Goal: Task Accomplishment & Management: Manage account settings

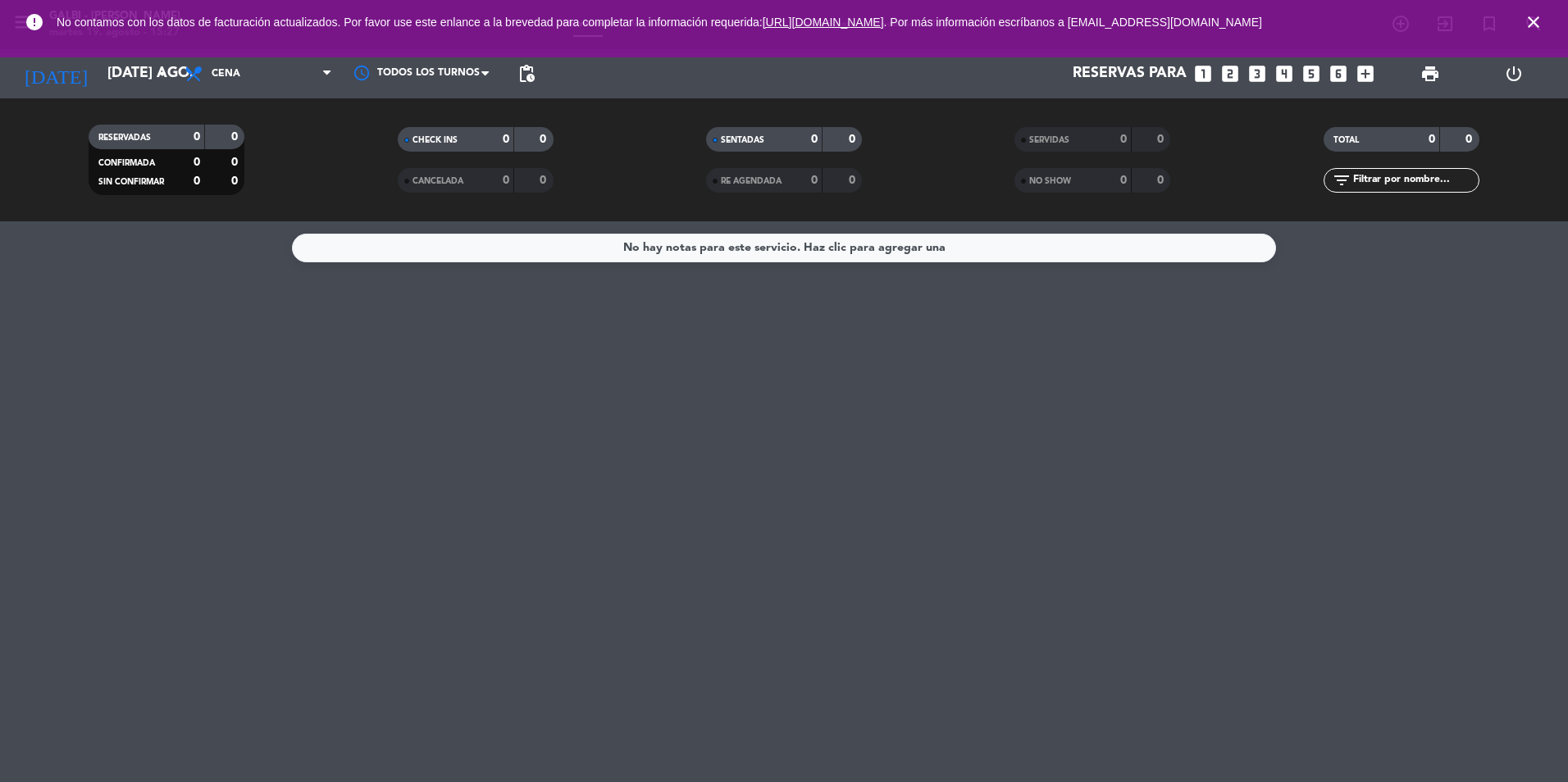
click at [1534, 20] on icon "close" at bounding box center [1533, 22] width 19 height 19
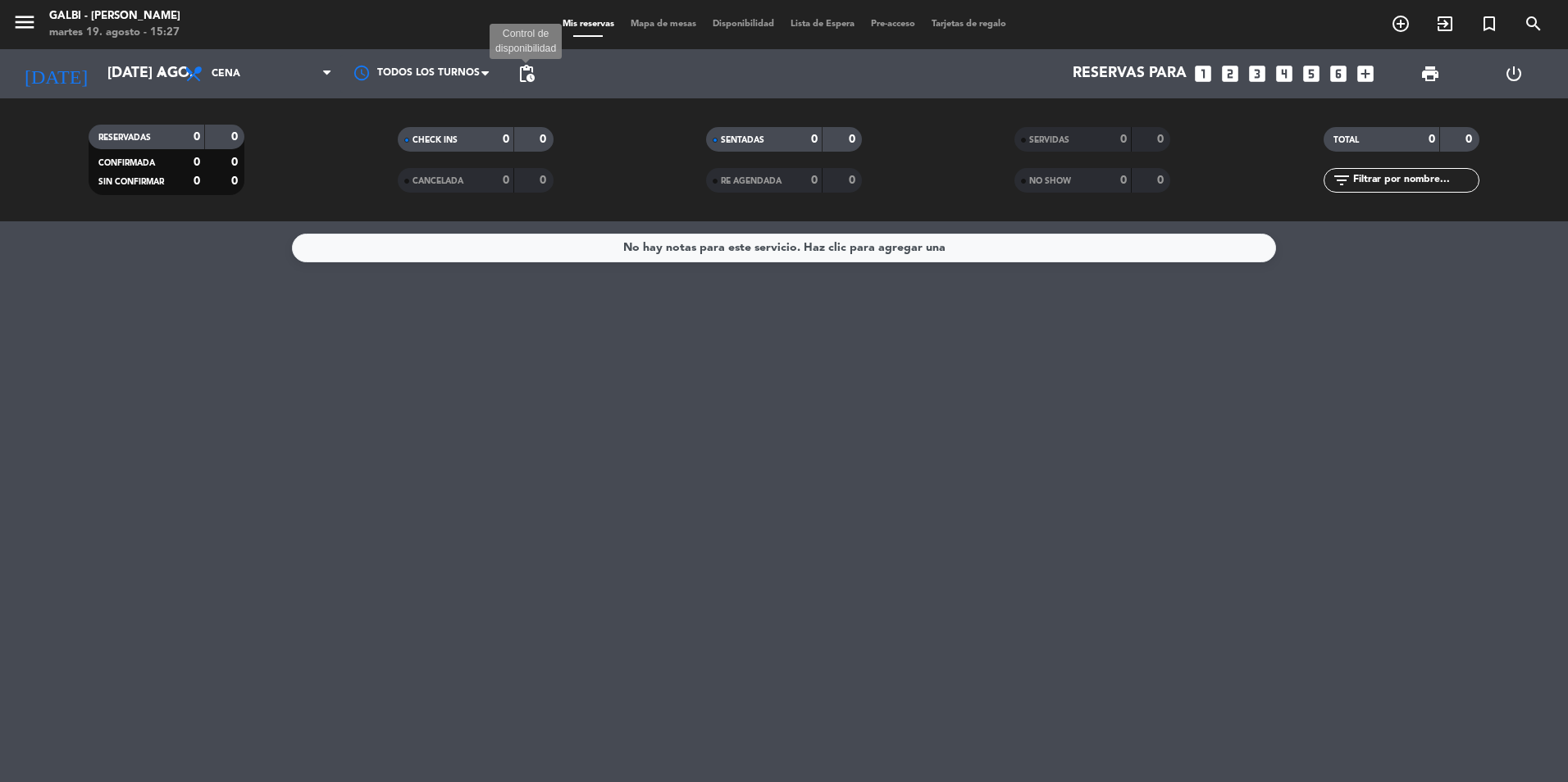
click at [530, 70] on span "pending_actions" at bounding box center [525, 73] width 19 height 19
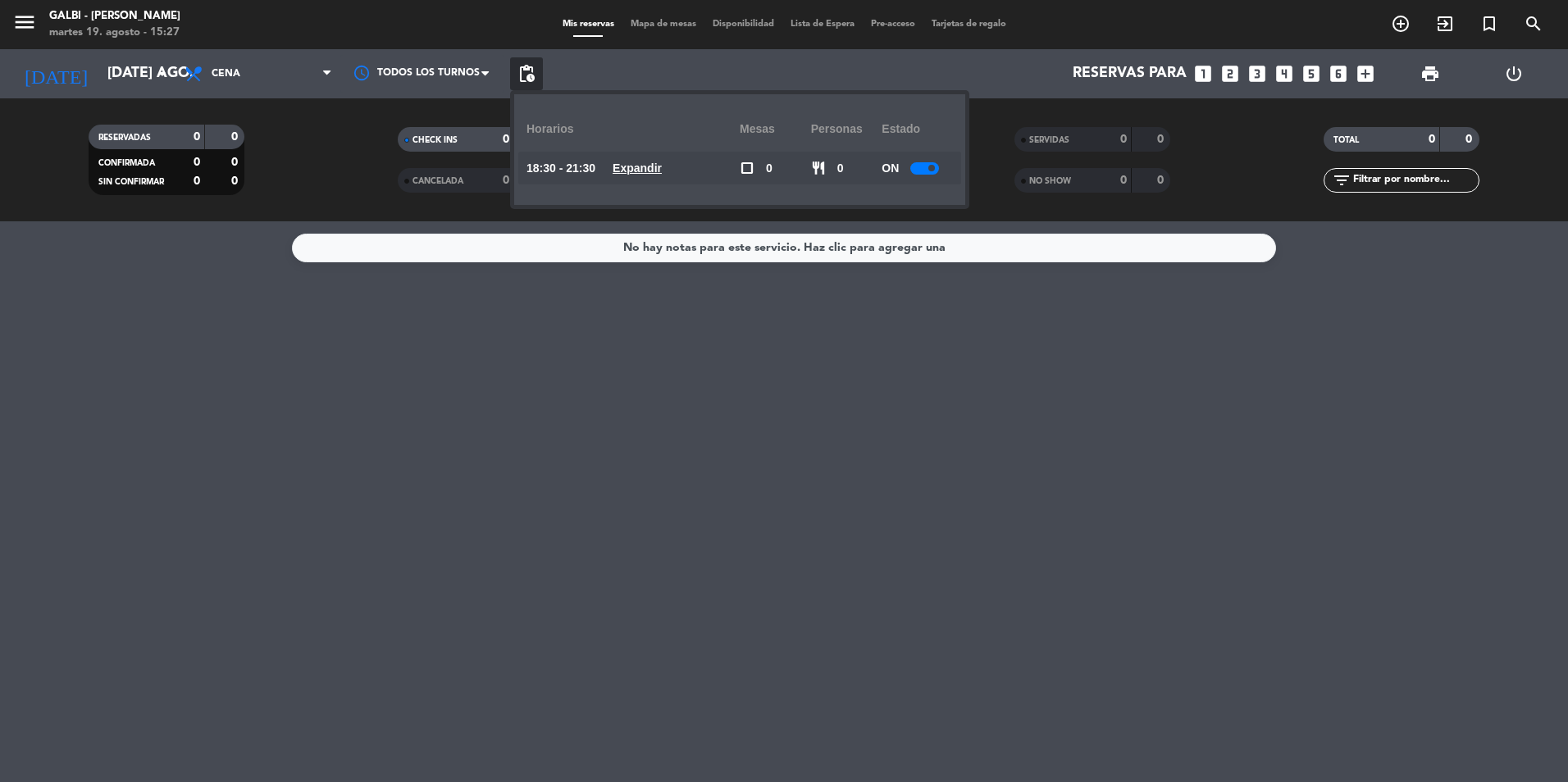
click at [929, 169] on div at bounding box center [924, 168] width 28 height 13
click at [100, 63] on input "[DATE] ago." at bounding box center [194, 73] width 190 height 33
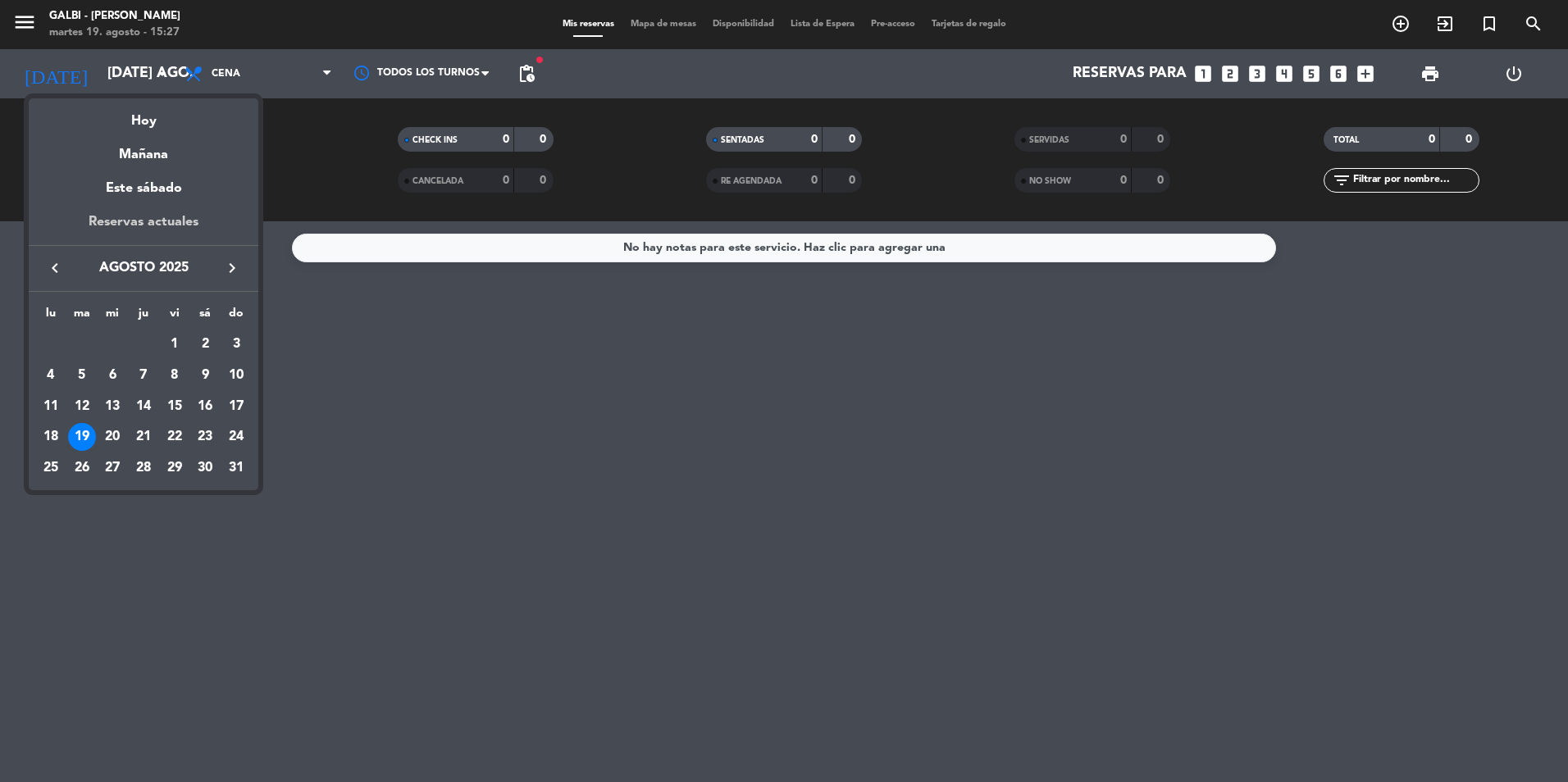
click at [192, 228] on div "Reservas actuales" at bounding box center [143, 228] width 230 height 34
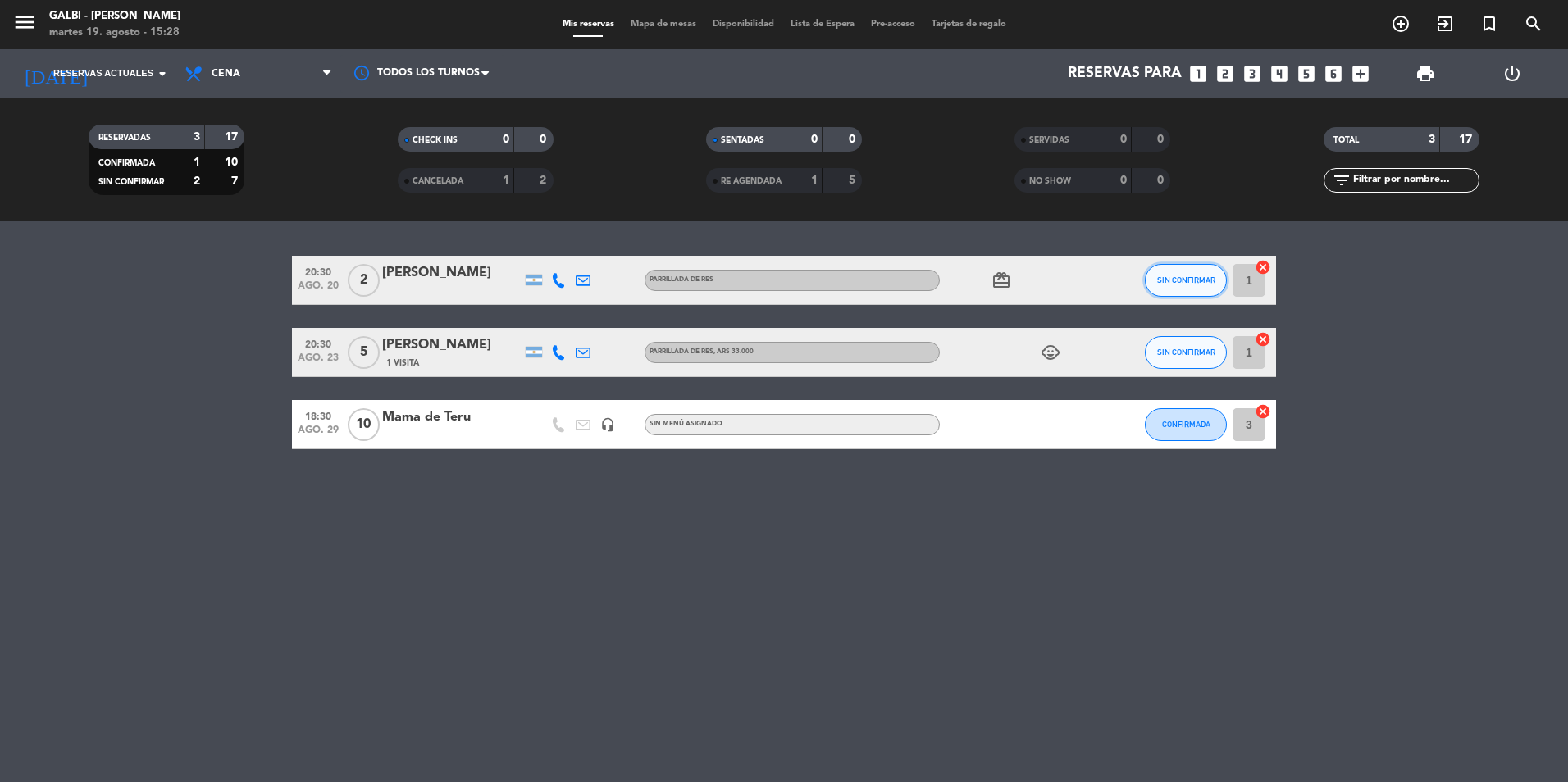
click at [1190, 277] on span "SIN CONFIRMAR" at bounding box center [1186, 280] width 58 height 9
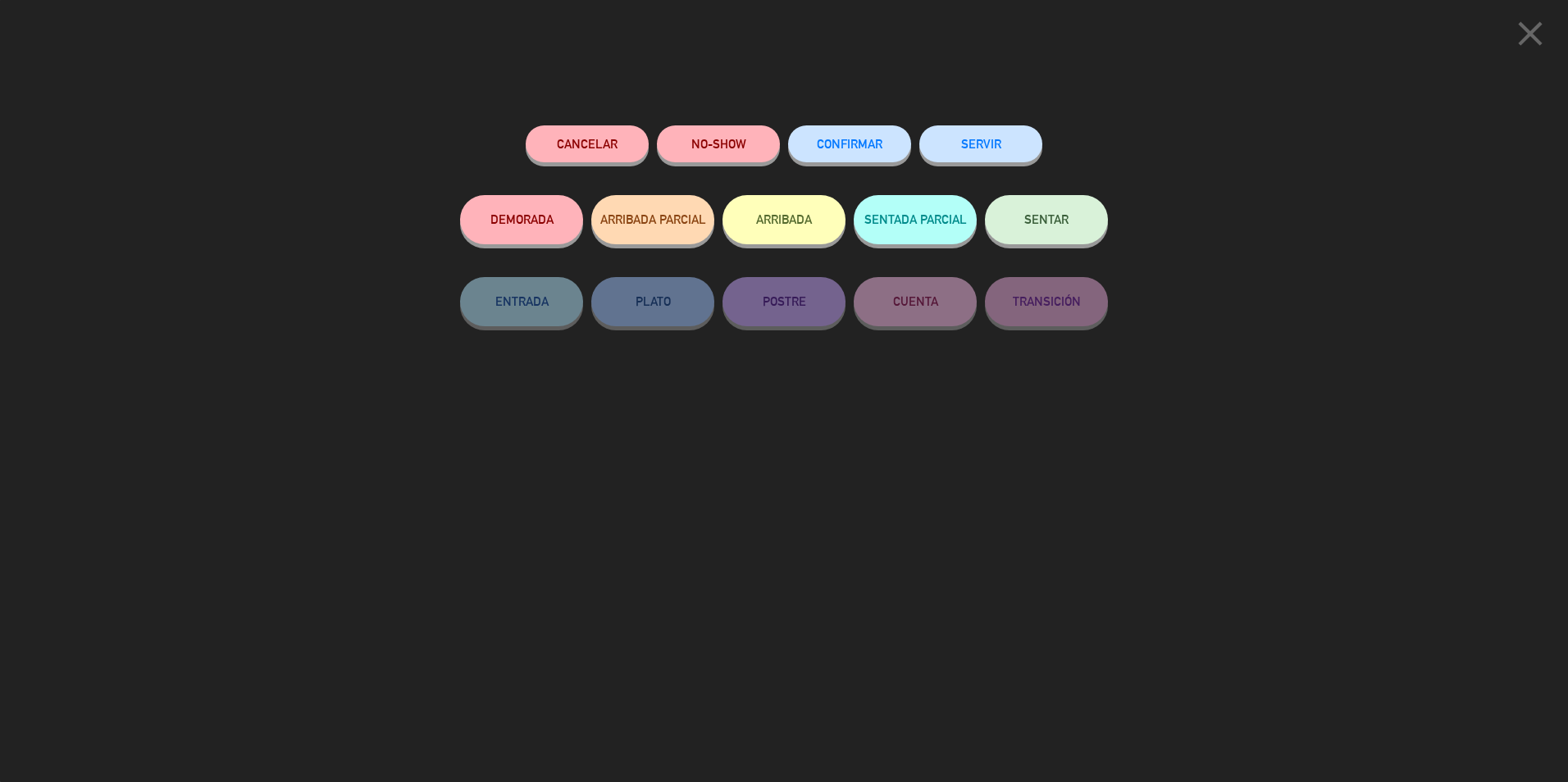
click at [868, 140] on span "CONFIRMAR" at bounding box center [850, 143] width 65 height 14
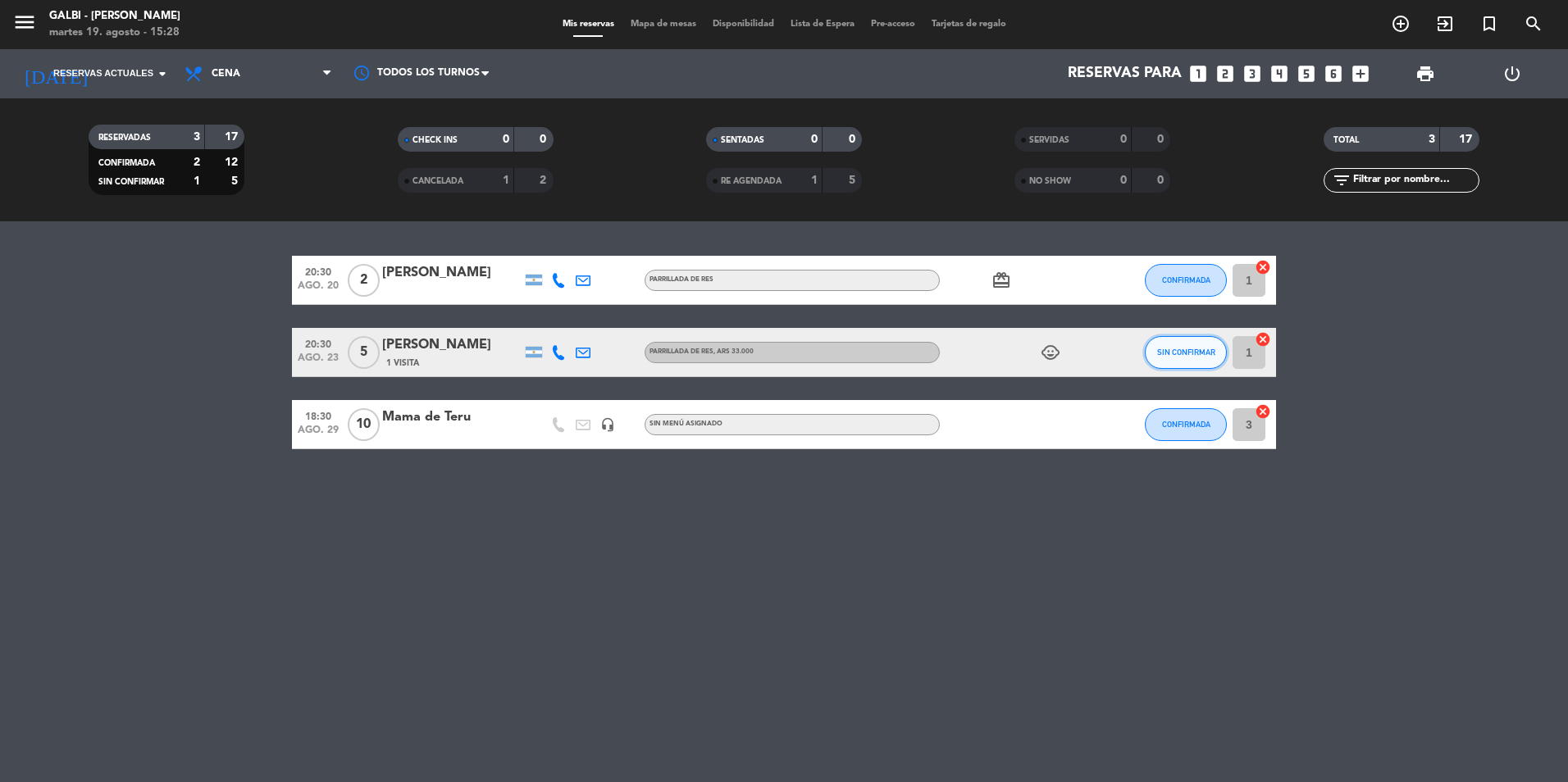
click at [1182, 351] on span "SIN CONFIRMAR" at bounding box center [1186, 352] width 58 height 9
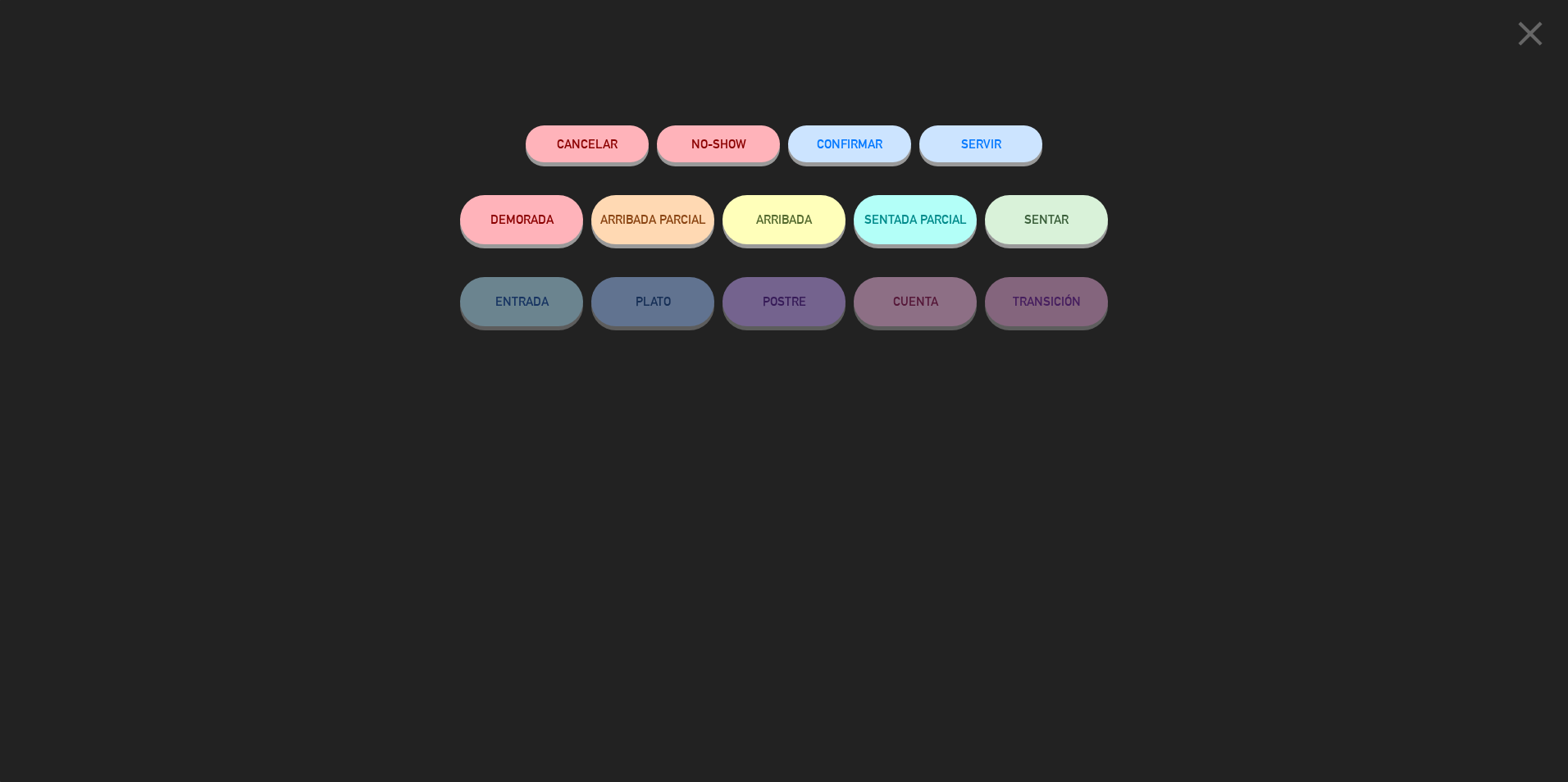
click at [851, 133] on button "CONFIRMAR" at bounding box center [849, 144] width 123 height 37
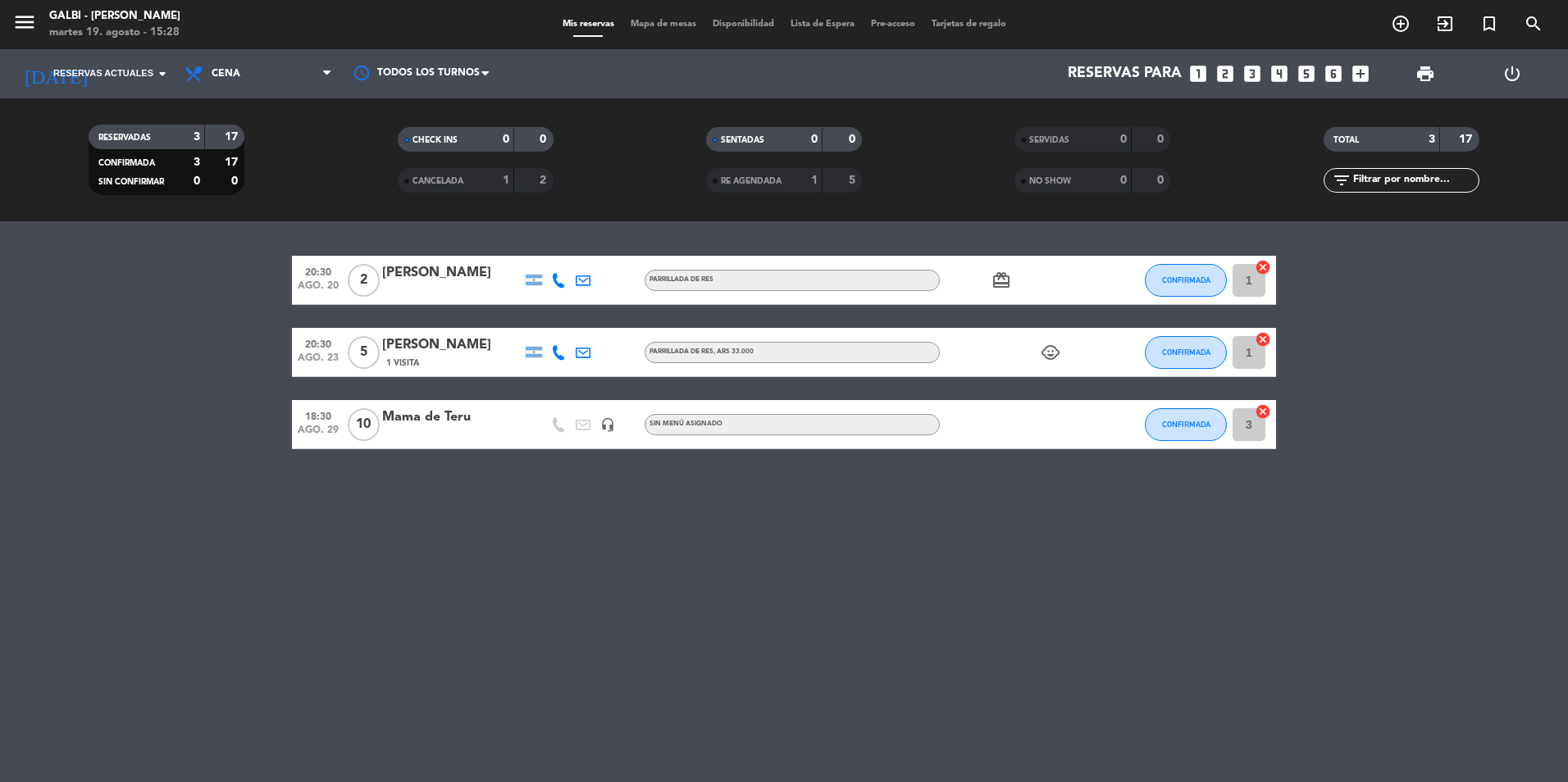
click at [996, 281] on icon "card_giftcard" at bounding box center [1001, 280] width 19 height 19
